Goal: Information Seeking & Learning: Learn about a topic

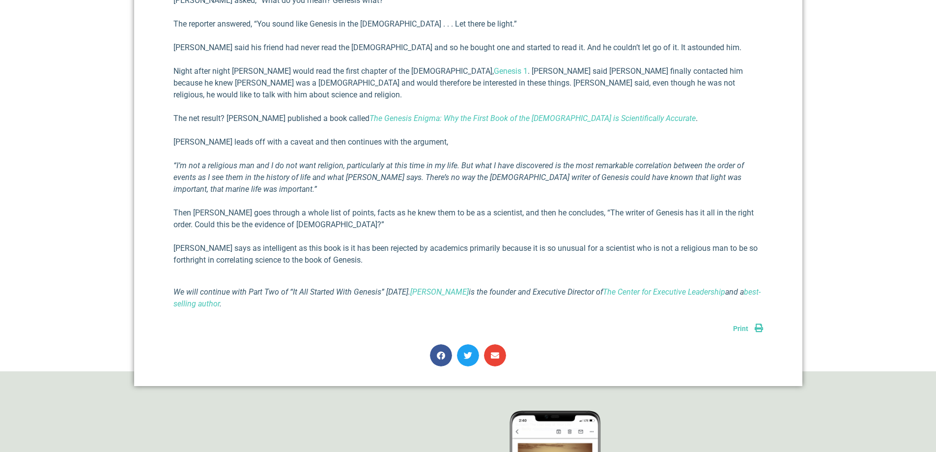
scroll to position [737, 0]
drag, startPoint x: 471, startPoint y: 266, endPoint x: 406, endPoint y: 245, distance: 67.6
click at [406, 245] on div "This blog is Part One of a two-part series. ***** On June 5th of this year, I w…" at bounding box center [468, 27] width 590 height 563
drag, startPoint x: 247, startPoint y: 265, endPoint x: 507, endPoint y: 271, distance: 259.5
click at [507, 285] on p "We will continue with Part Two of “It All Started With Genesis” next Monday. Ri…" at bounding box center [468, 297] width 590 height 24
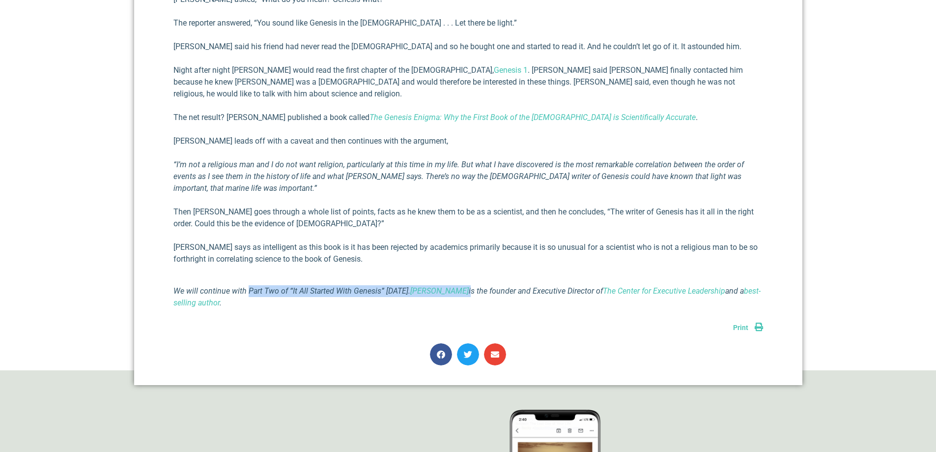
copy p "Part Two of “It All Started With Genesis” next Monday. Richard E Simmons III"
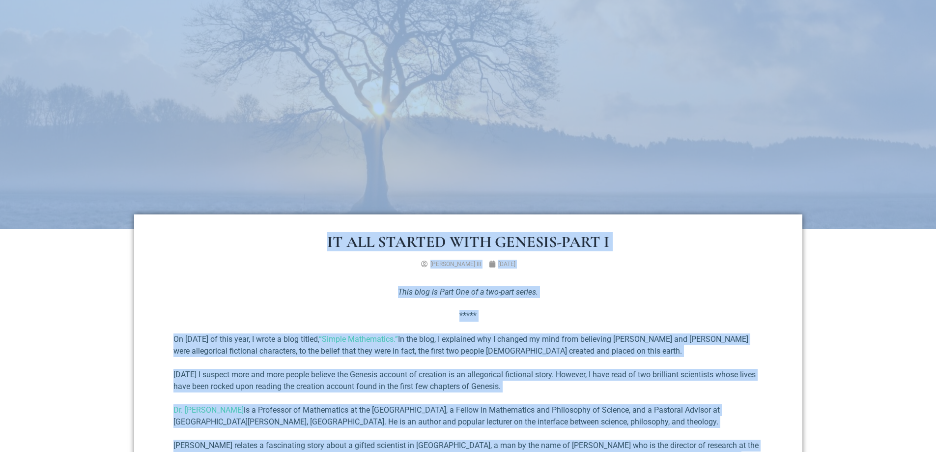
scroll to position [0, 0]
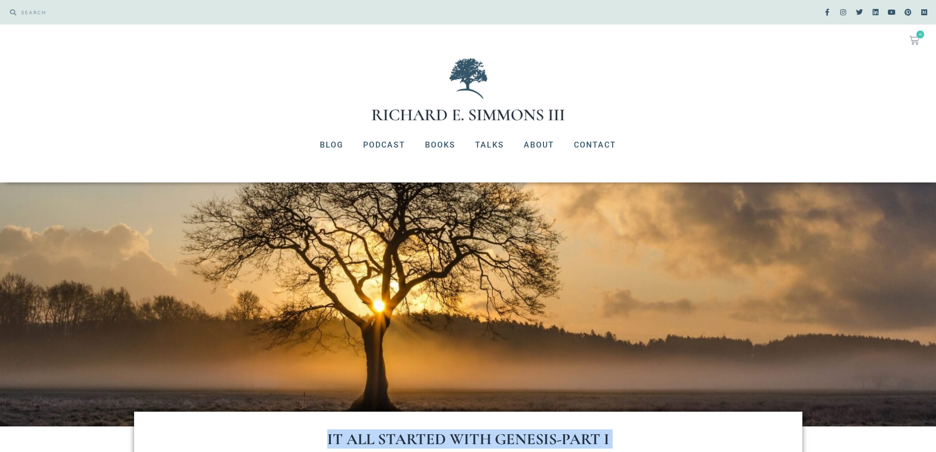
drag, startPoint x: 301, startPoint y: 280, endPoint x: 327, endPoint y: 438, distance: 160.8
copy div "It All Started with Genesis-Part I Richard E. Simmons III November 2, 2023 This…"
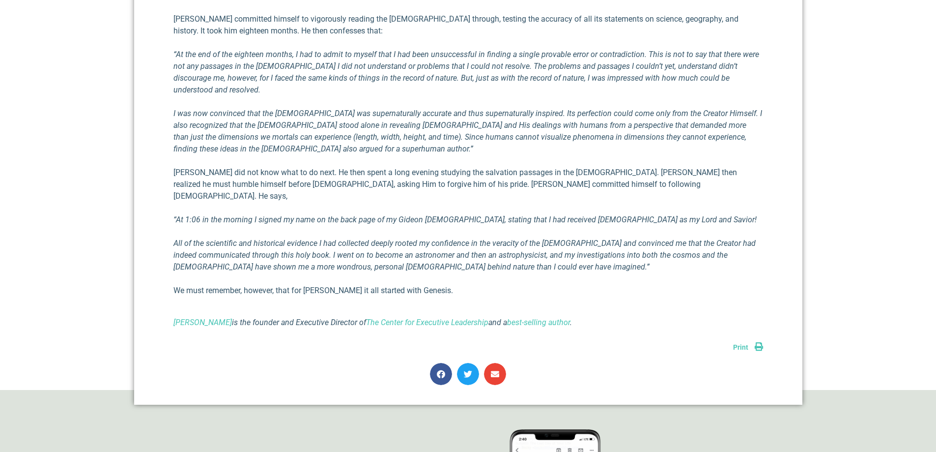
scroll to position [786, 0]
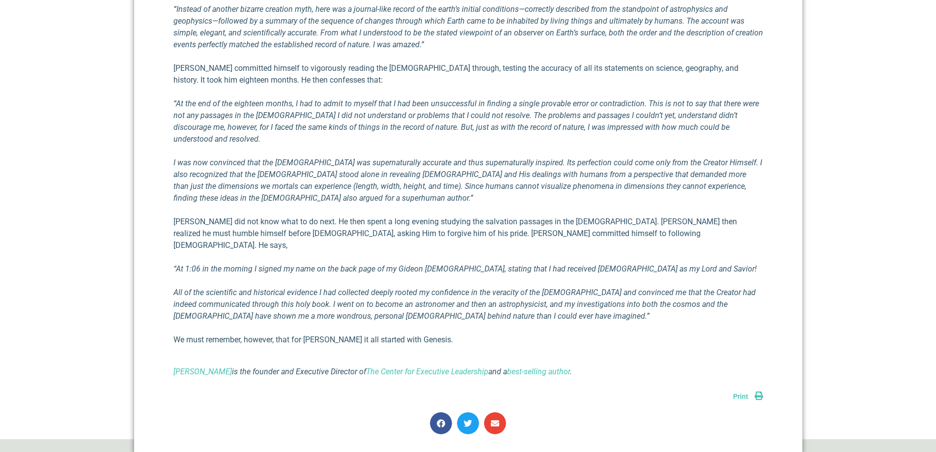
click at [757, 392] on link "Print" at bounding box center [748, 396] width 30 height 8
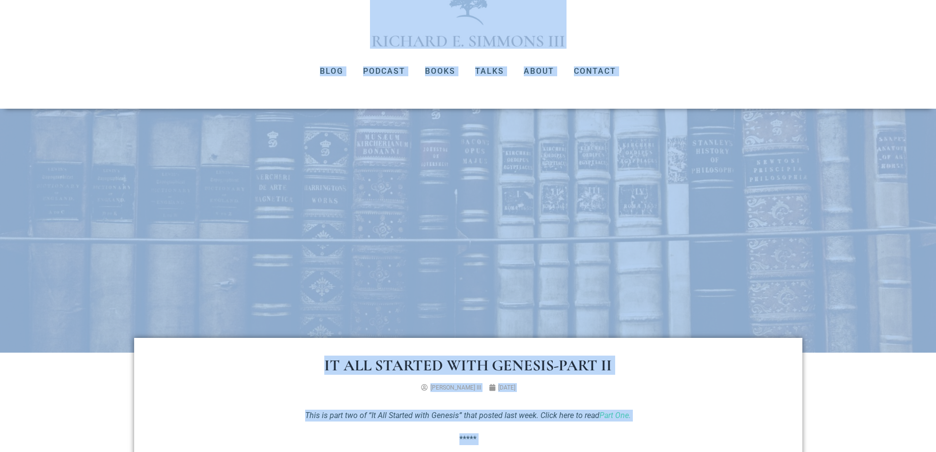
scroll to position [0, 0]
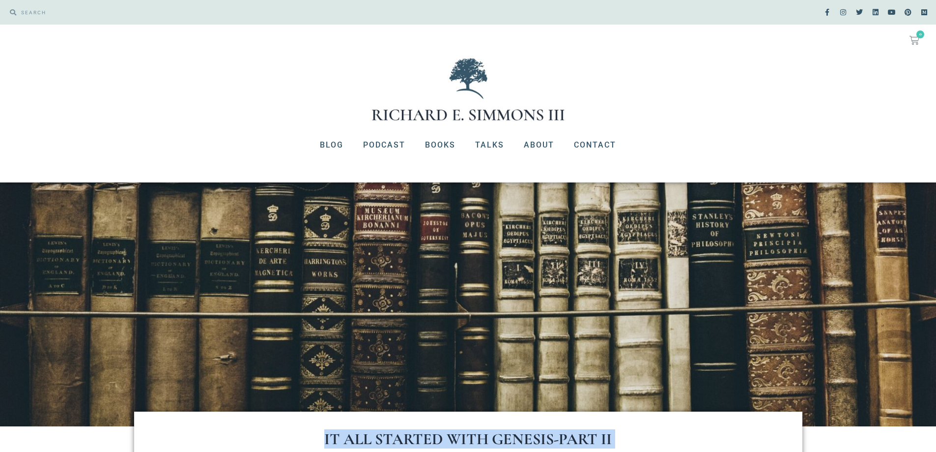
drag, startPoint x: 619, startPoint y: 353, endPoint x: 322, endPoint y: 440, distance: 308.8
copy div "Lo Ips Dolorsi amet Consect-Adip EL Seddoei T. Incidid UTL Etdolore 87, 0173 Ma…"
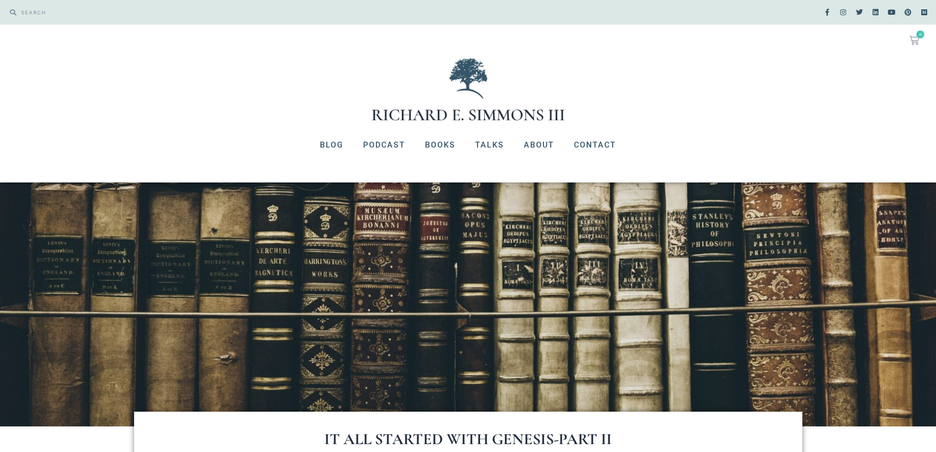
click at [328, 81] on div at bounding box center [468, 89] width 936 height 66
click at [264, 113] on div at bounding box center [468, 89] width 936 height 66
